Goal: Task Accomplishment & Management: Use online tool/utility

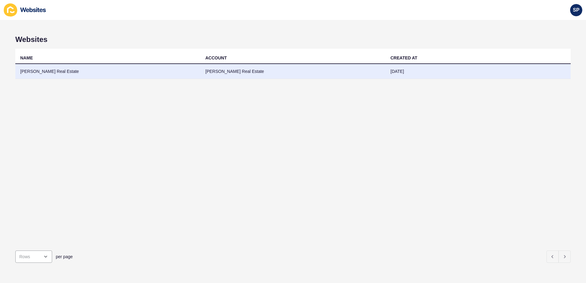
click at [52, 69] on td "[PERSON_NAME] Real Estate" at bounding box center [107, 71] width 185 height 15
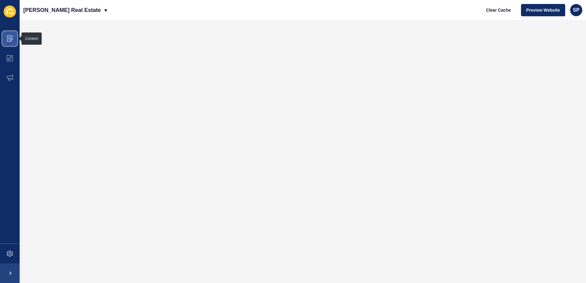
click at [12, 38] on icon at bounding box center [10, 39] width 6 height 6
click at [530, 13] on button "Preview Website" at bounding box center [543, 10] width 44 height 12
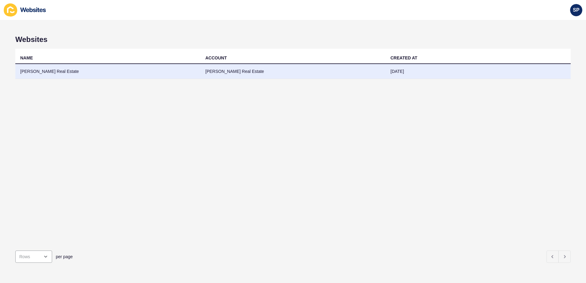
click at [50, 69] on td "[PERSON_NAME] Real Estate" at bounding box center [107, 71] width 185 height 15
